Goal: Task Accomplishment & Management: Use online tool/utility

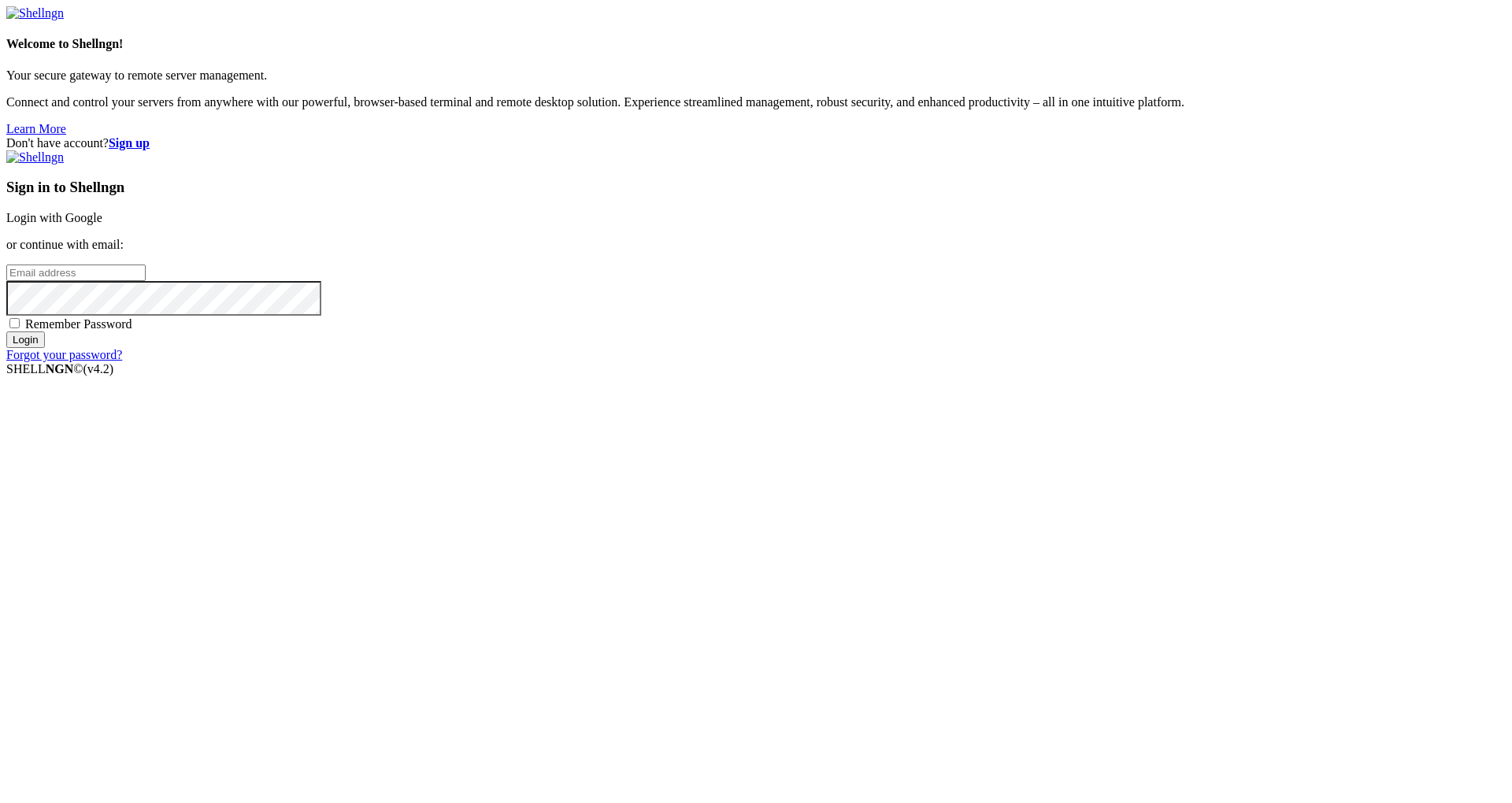
type input "[EMAIL_ADDRESS][DOMAIN_NAME]"
click at [45, 348] on input "Login" at bounding box center [26, 339] width 39 height 17
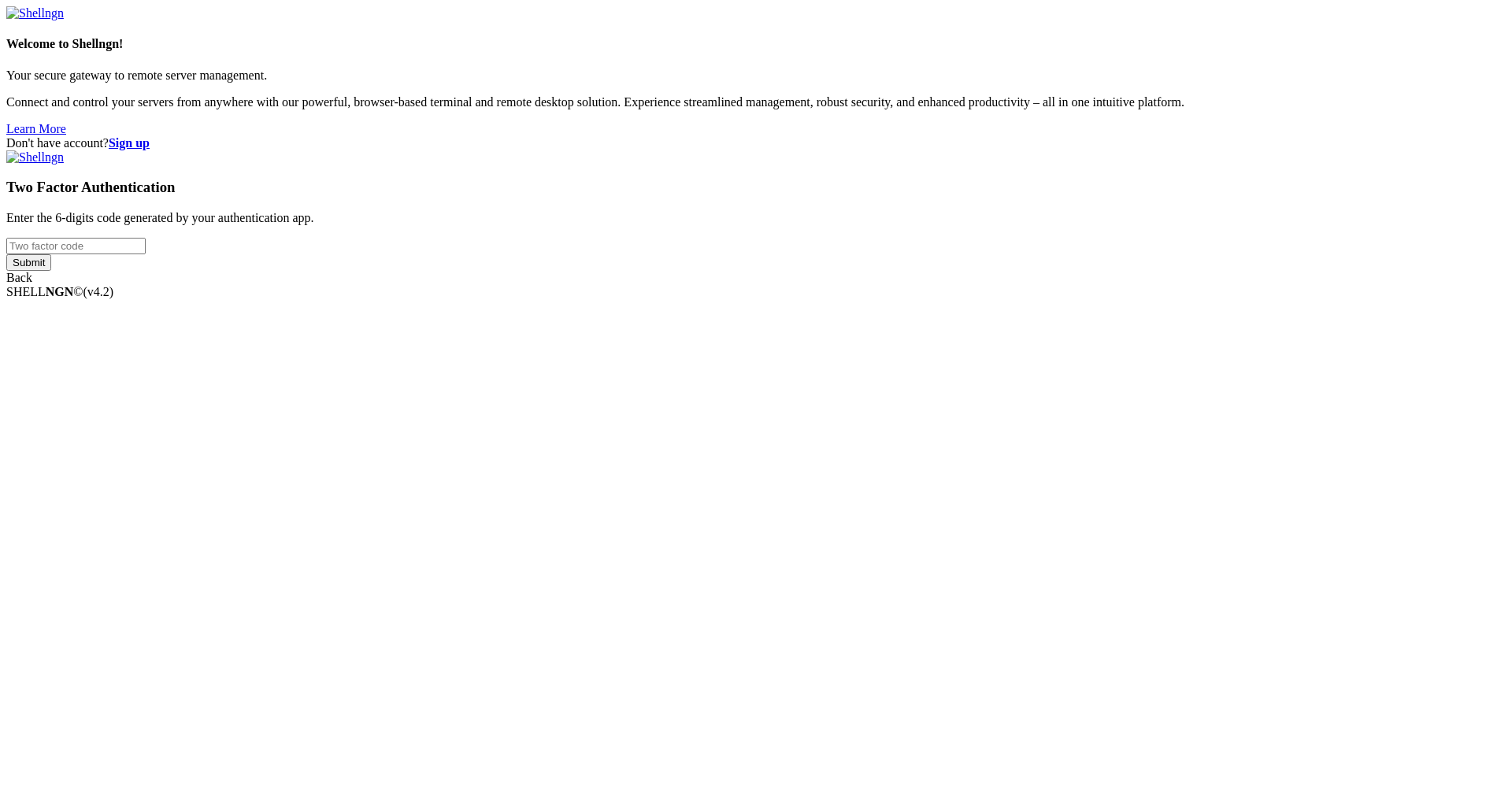
click at [145, 254] on input "number" at bounding box center [76, 246] width 139 height 17
paste input "524505"
type input "524505"
click at [51, 271] on input "Submit" at bounding box center [28, 262] width 45 height 17
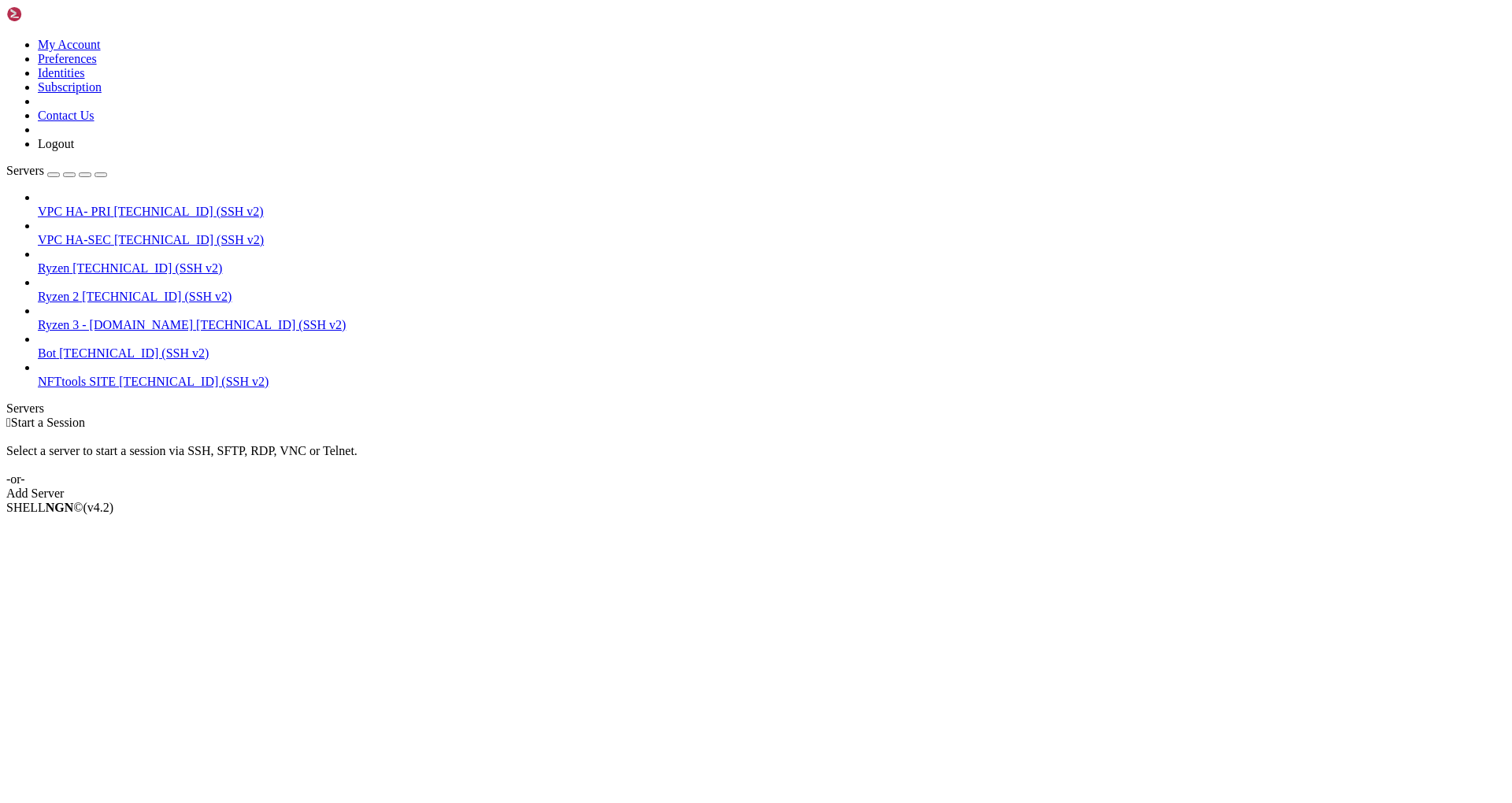
click at [102, 290] on span "[TECHNICAL_ID] (SSH v2)" at bounding box center [157, 296] width 150 height 13
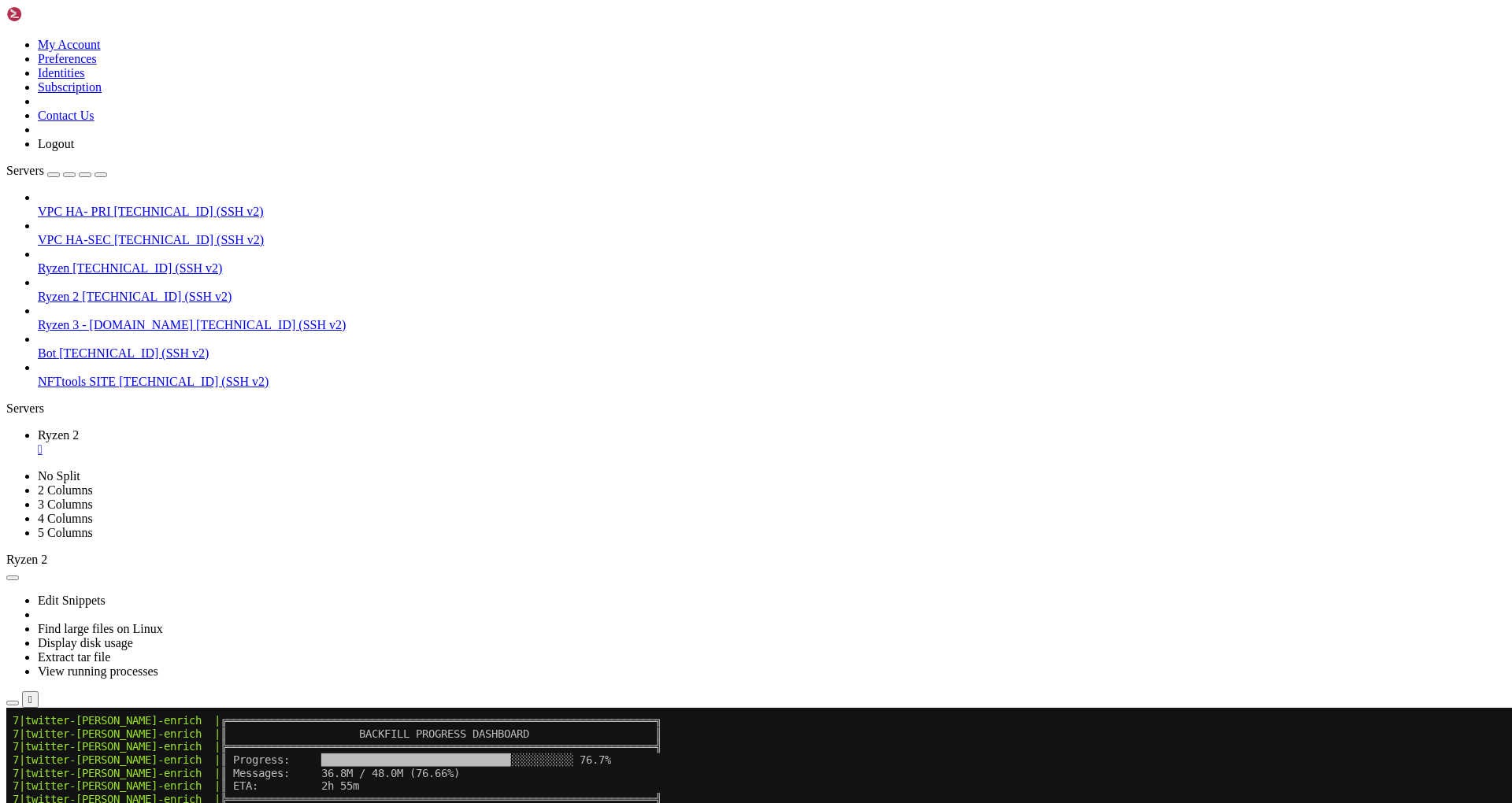
scroll to position [681, 0]
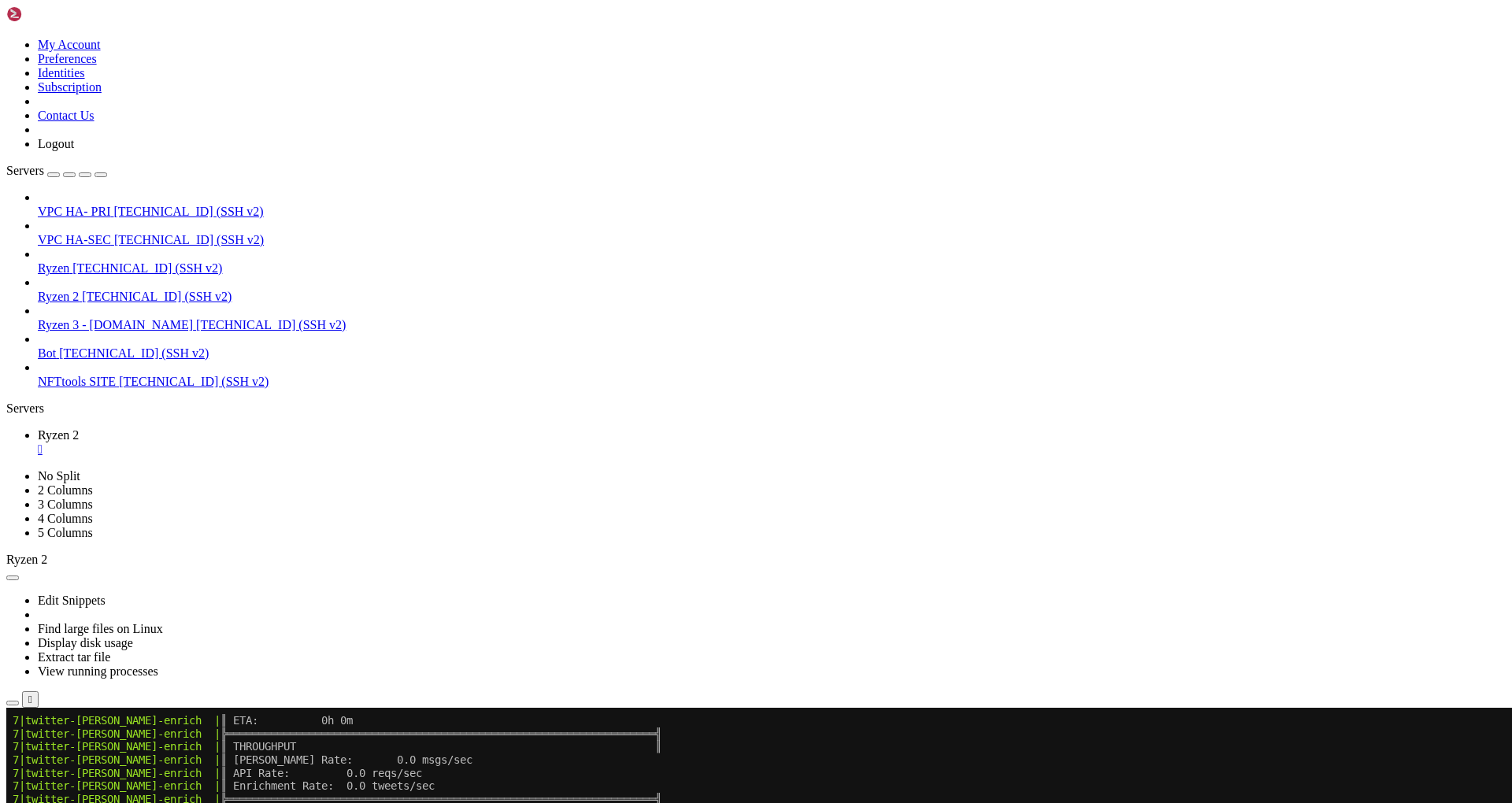
scroll to position [2840, 0]
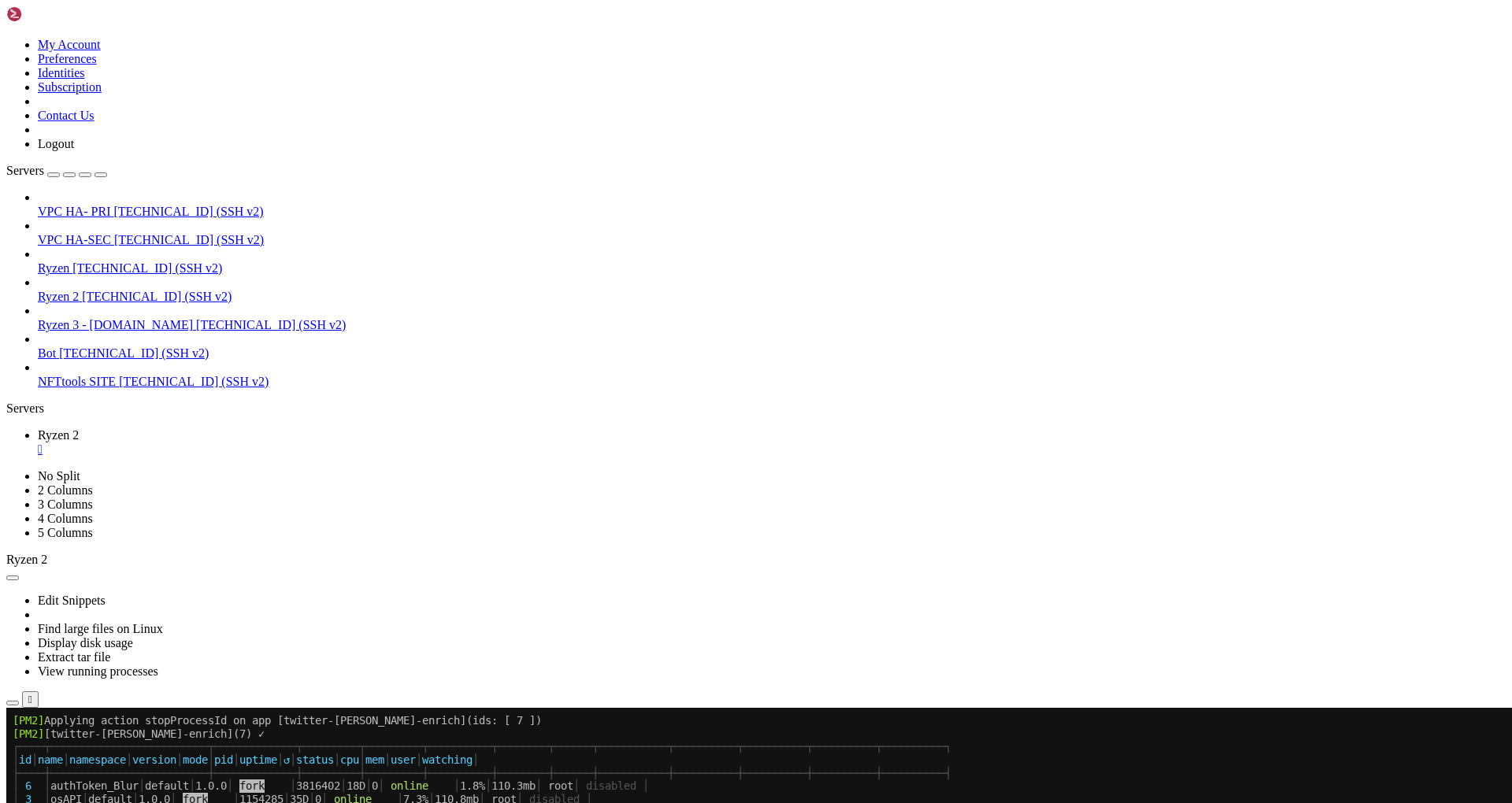
click at [97, 791] on span "Open SFTP" at bounding box center [67, 797] width 59 height 13
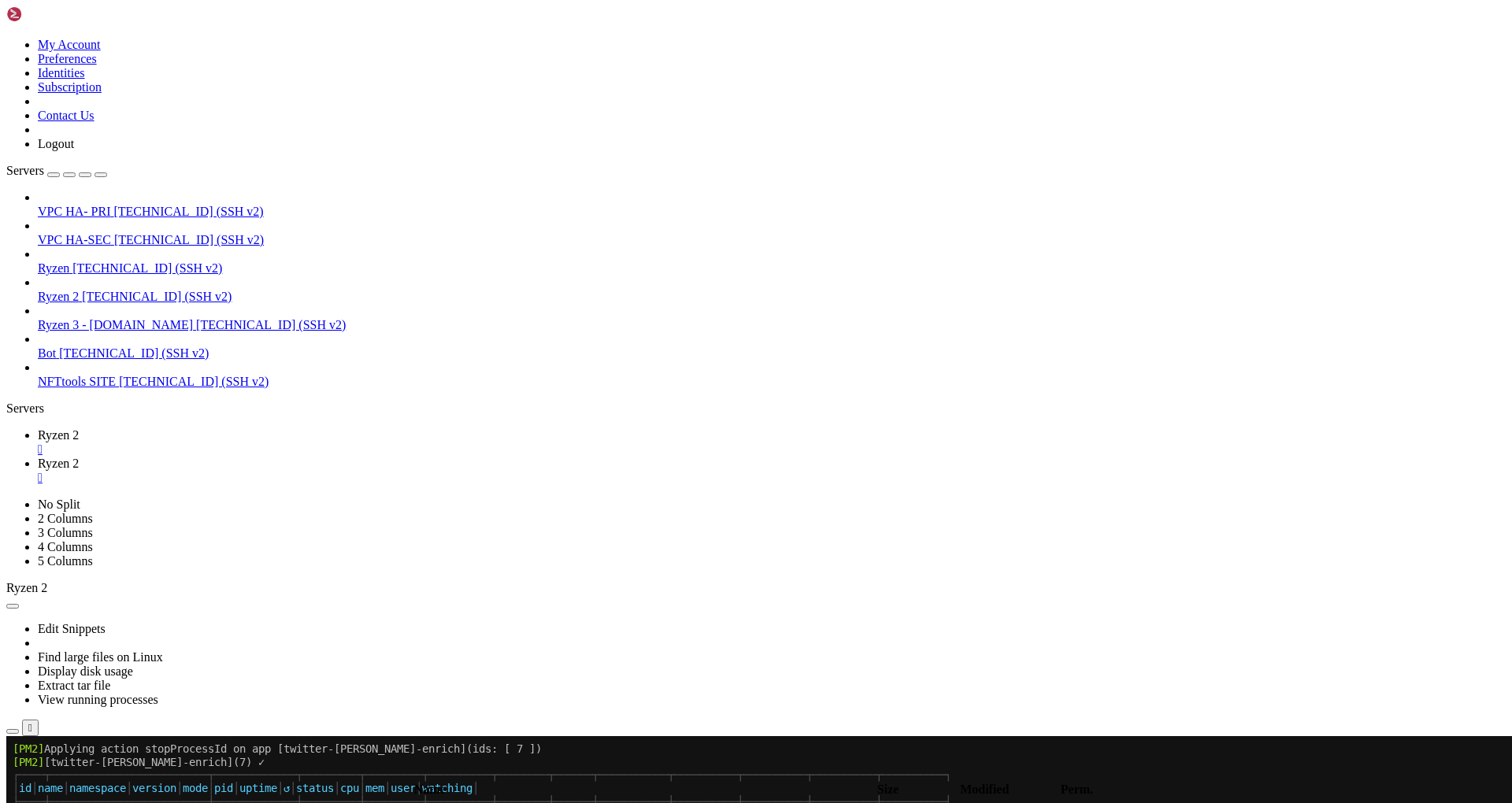
type input "/root/.pm2/logs"
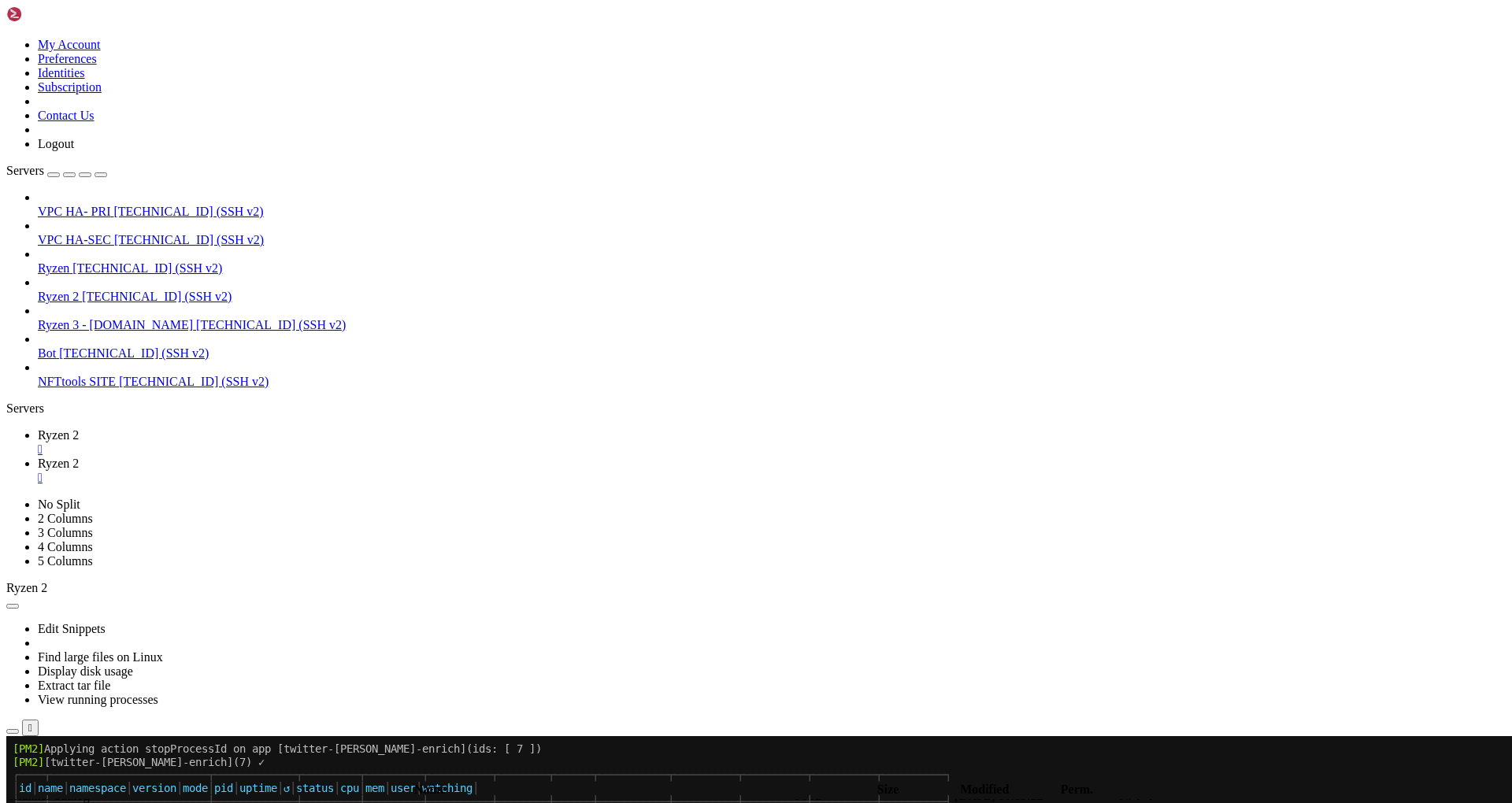
scroll to position [3695, 0]
type textarea "{"level":"ERROR","timestamp":"[DATE]T00:44:55.283Z","logger":"kafkajs","message…"
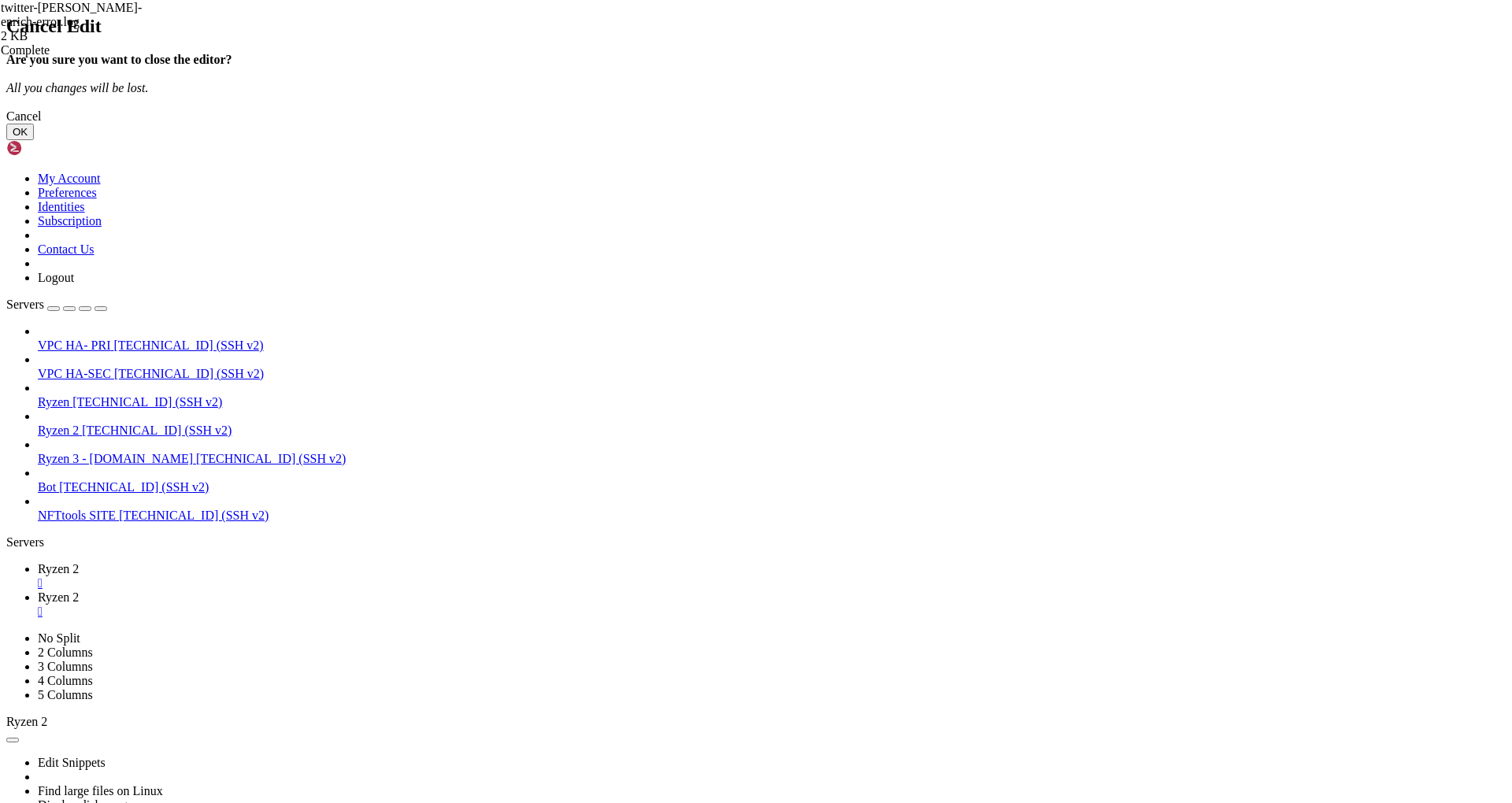
click at [864, 123] on div "Cancel" at bounding box center [756, 116] width 1499 height 14
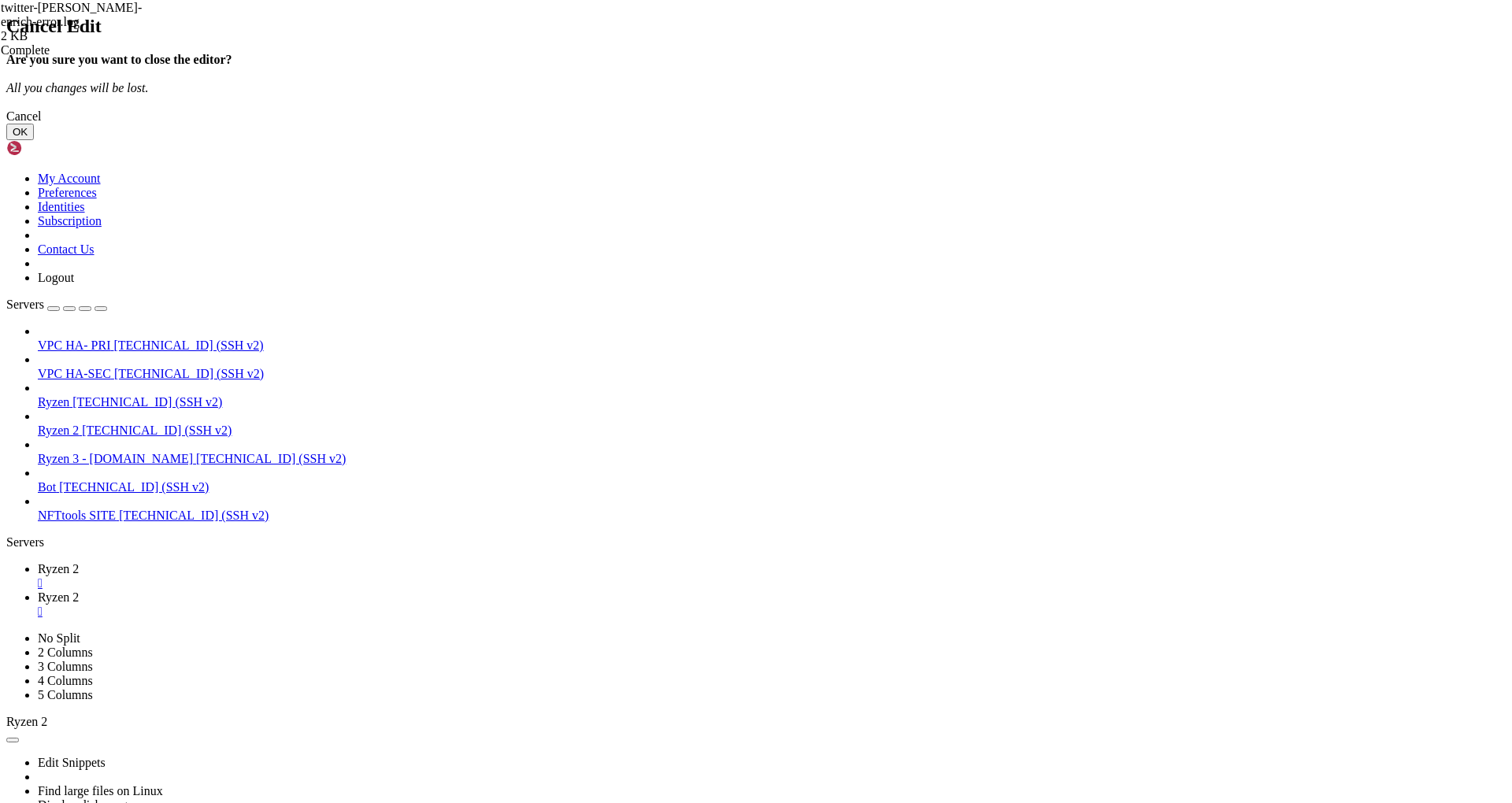
click at [33, 140] on button "OK" at bounding box center [19, 131] width 27 height 17
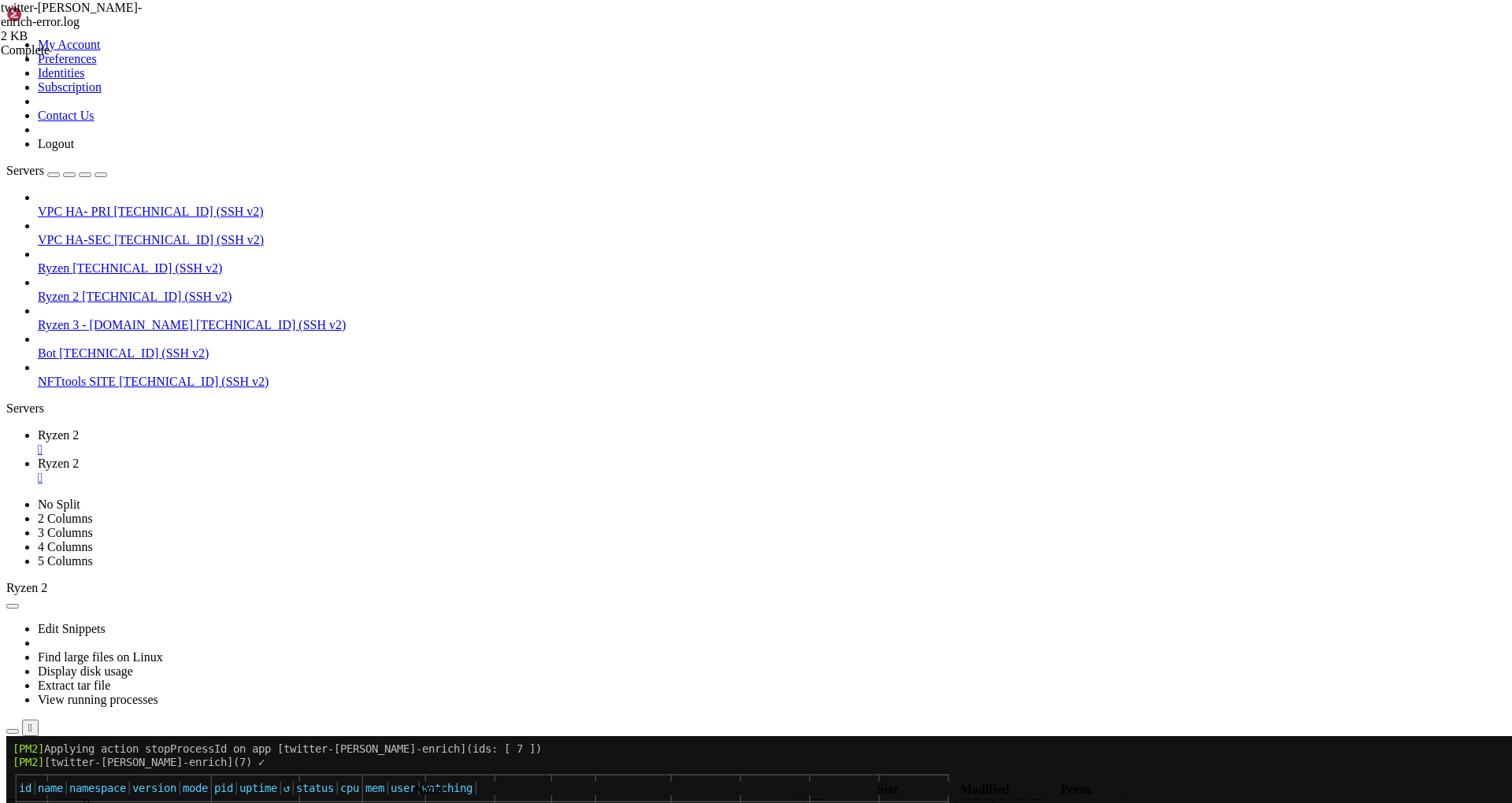
scroll to position [3959, 0]
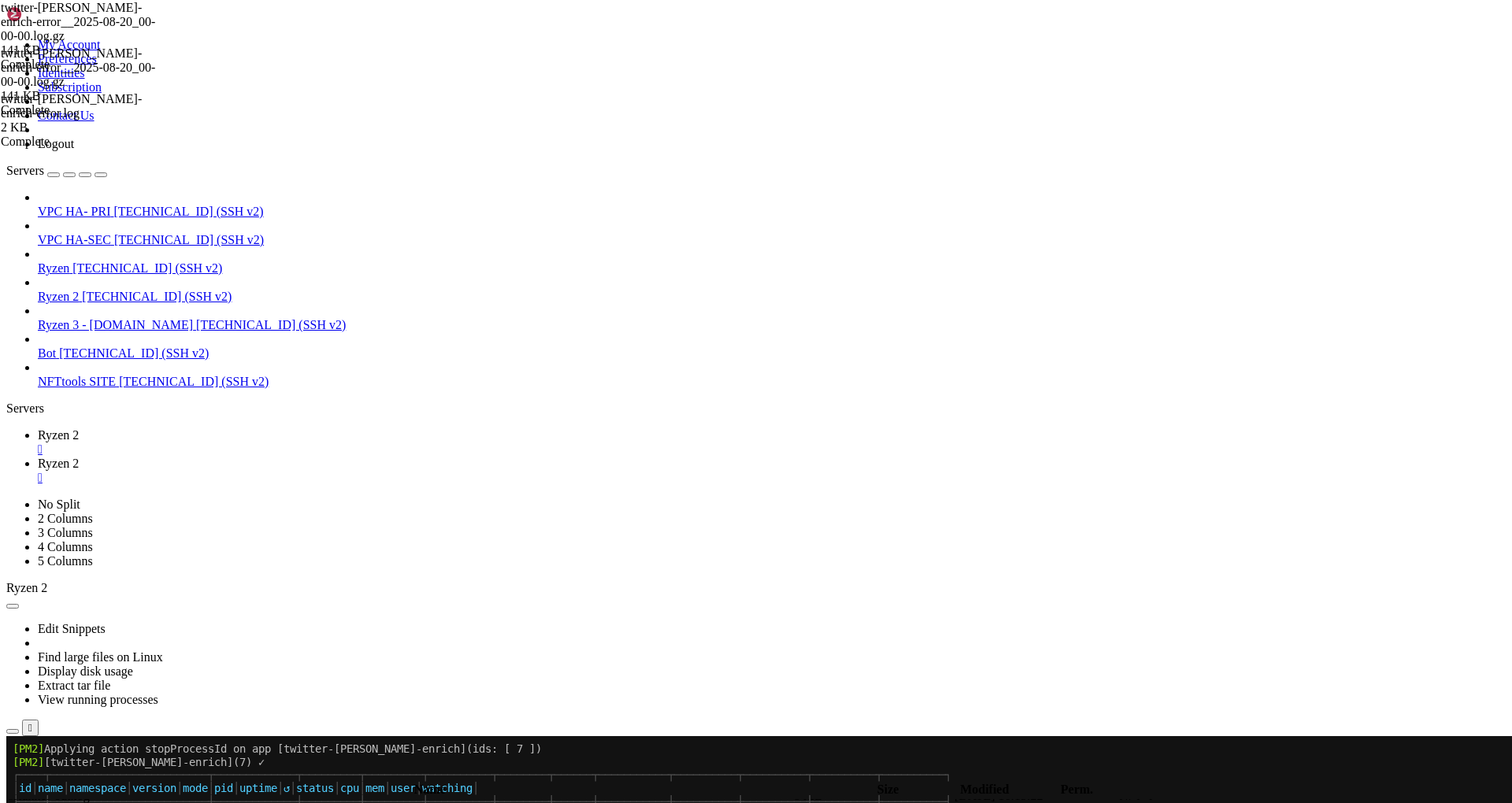
click at [78, 428] on span "Ryzen 2" at bounding box center [58, 434] width 41 height 13
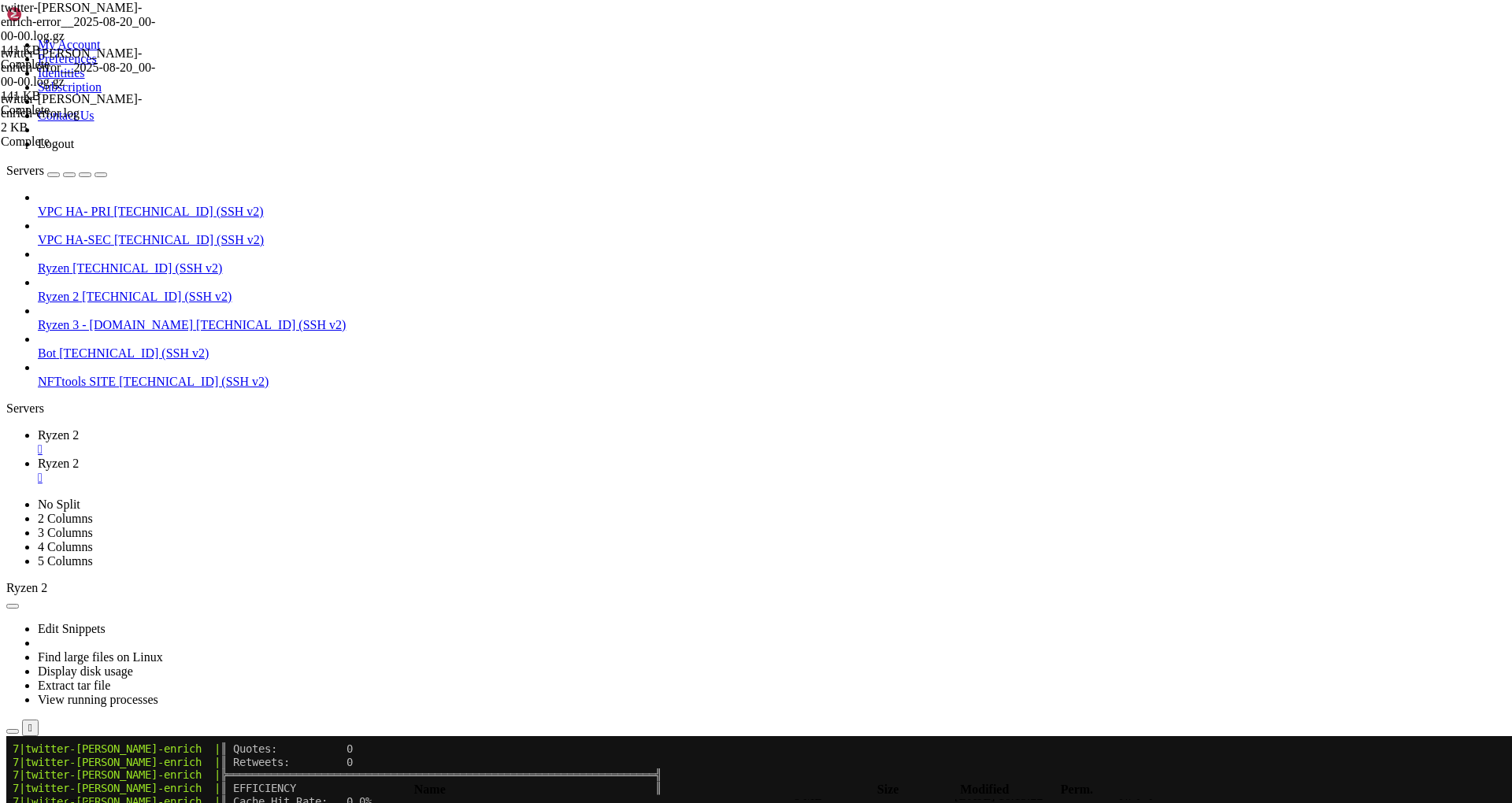
scroll to position [6140, 0]
